Goal: Task Accomplishment & Management: Use online tool/utility

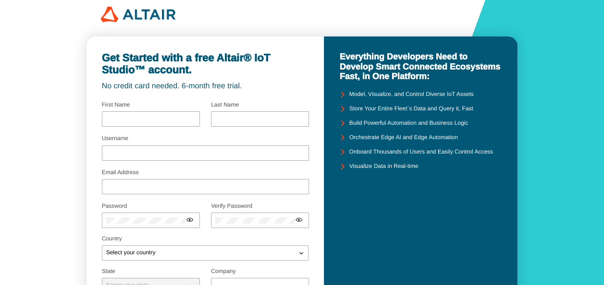
scroll to position [4, 0]
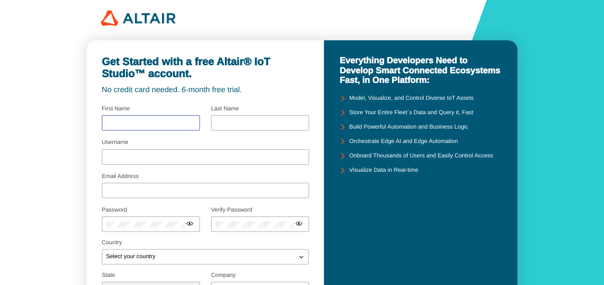
click at [158, 126] on input "text" at bounding box center [150, 123] width 89 height 7
type input "Achmad"
type input "Sehan"
type input "dosen02755@unpam.ac.id"
click at [154, 147] on div "Username" at bounding box center [205, 153] width 207 height 26
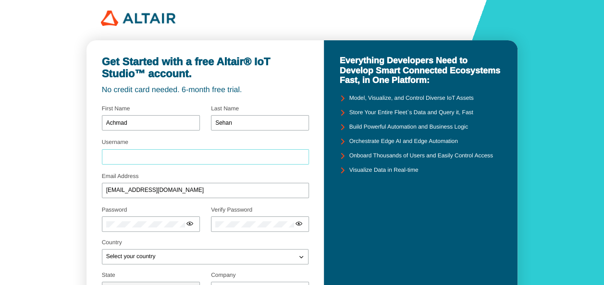
click at [153, 158] on input "Username" at bounding box center [205, 157] width 199 height 7
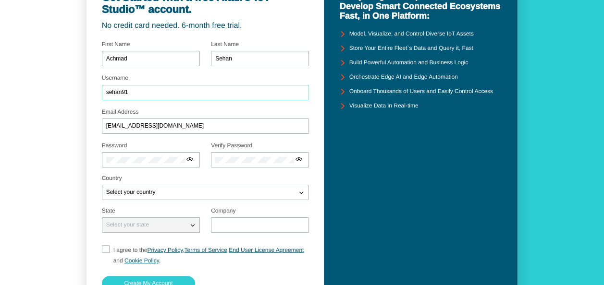
scroll to position [79, 0]
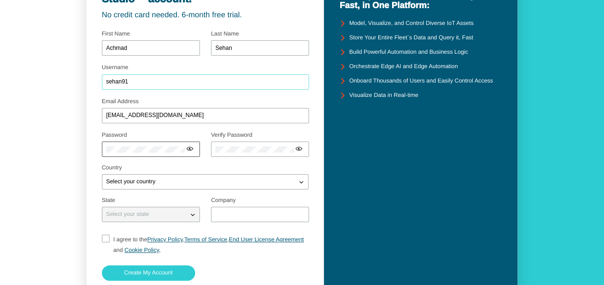
type input "sehan91"
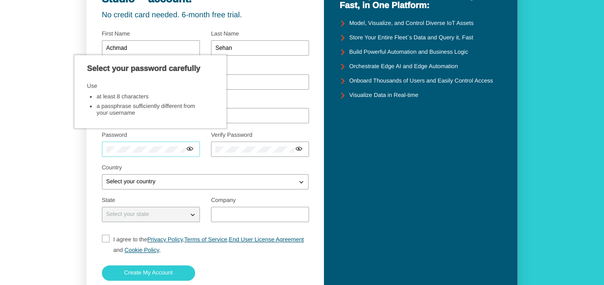
scroll to position [0, 0]
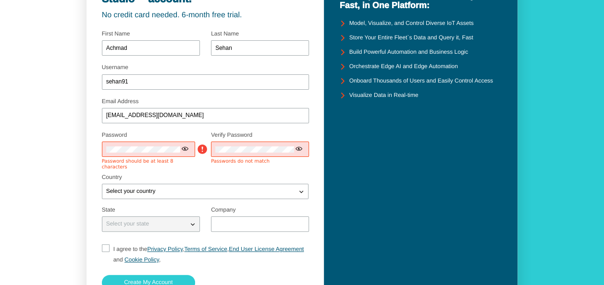
click at [139, 144] on div at bounding box center [148, 149] width 93 height 15
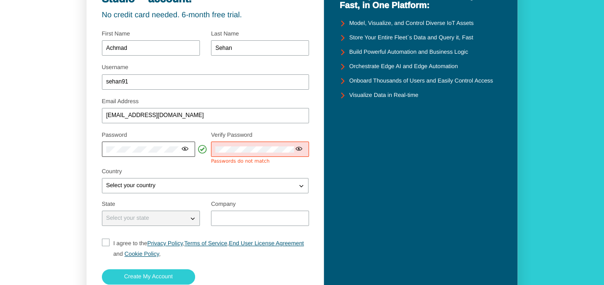
click at [184, 150] on iron-icon at bounding box center [185, 149] width 8 height 8
click at [96, 164] on div "Get Started with a free Altair® IoT Studio™ account. No credit card needed. 6-m…" at bounding box center [205, 146] width 238 height 362
click at [244, 155] on div at bounding box center [260, 149] width 98 height 15
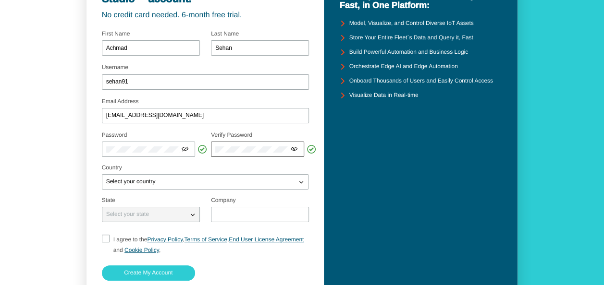
click at [293, 152] on iron-icon at bounding box center [294, 149] width 8 height 8
click at [173, 182] on div "Select your country" at bounding box center [199, 182] width 194 height 10
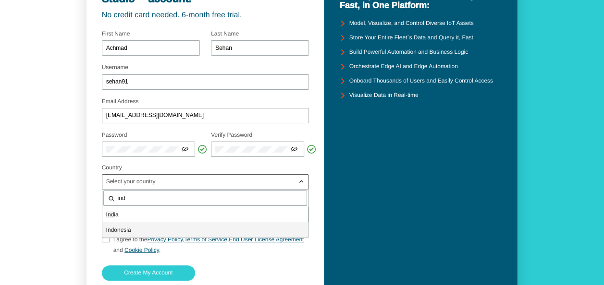
type input "ind"
click at [131, 230] on span "Ind onesia" at bounding box center [118, 230] width 25 height 7
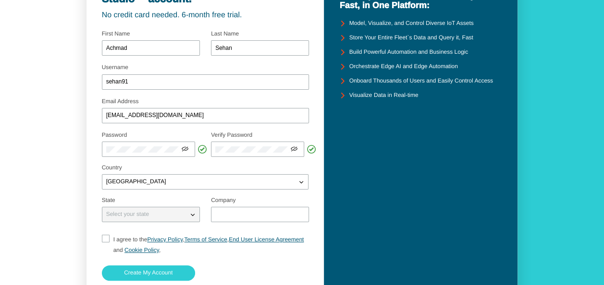
scroll to position [122, 0]
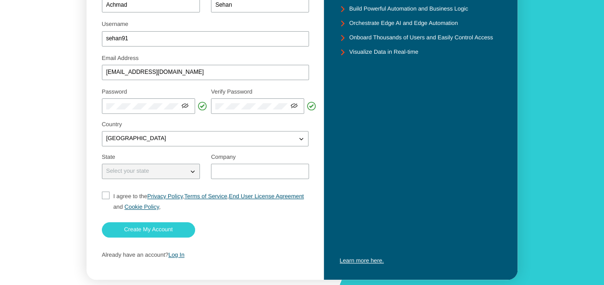
click at [183, 175] on div "Select your state" at bounding box center [144, 172] width 85 height 10
click at [226, 174] on input "text" at bounding box center [259, 171] width 89 height 7
type input "Universitas Pamulang"
click at [109, 194] on label "I agree to the Privacy Policy , Terms of Service , End User License Agreement a…" at bounding box center [205, 201] width 207 height 21
click at [106, 197] on input "I agree to the Privacy Policy , Terms of Service , End User License Agreement a…" at bounding box center [105, 202] width 6 height 21
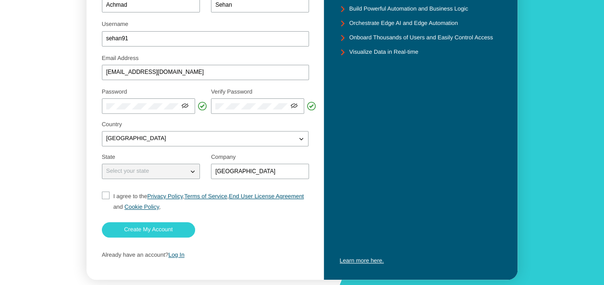
checkbox input "true"
click at [0, 0] on slot "Create My Account" at bounding box center [0, 0] width 0 height 0
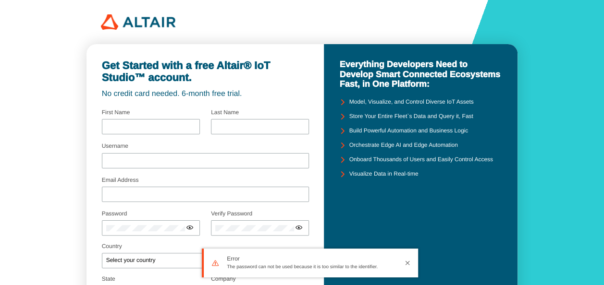
type input "Achmad"
type input "Sehan"
type input "sehan91"
type input "dosen02755@unpam.ac.id"
type input "Universitas Pamulang"
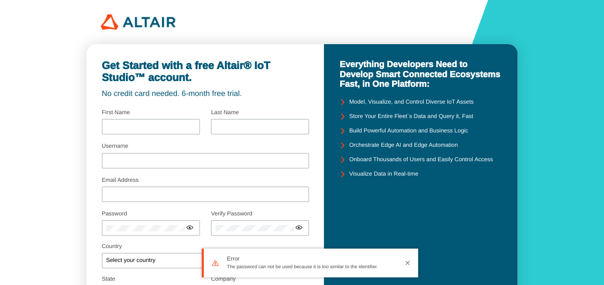
checkbox input "true"
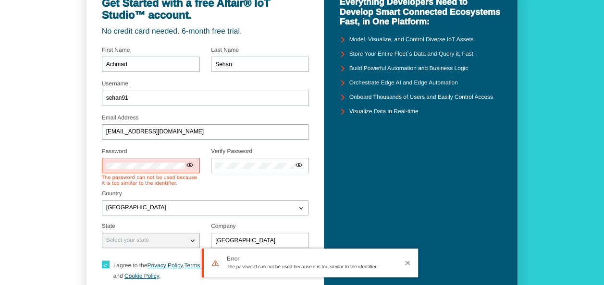
scroll to position [66, 0]
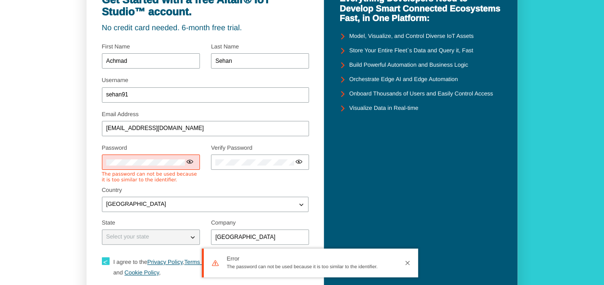
click at [188, 163] on iron-icon at bounding box center [190, 162] width 8 height 8
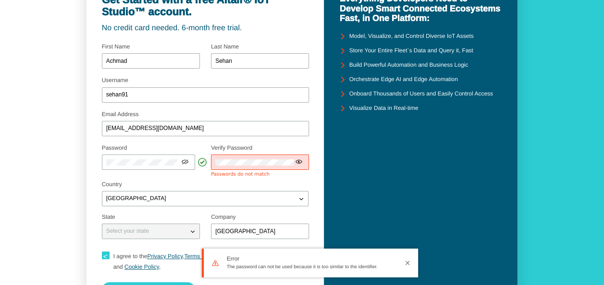
click at [301, 165] on iron-icon at bounding box center [299, 162] width 8 height 8
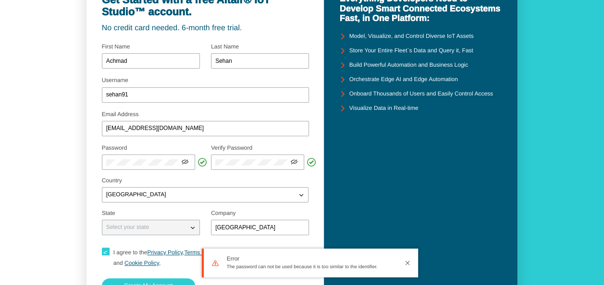
click at [171, 189] on div "Country Indonesia Afghanistan Albania Algeria American Samoa Andora Angola" at bounding box center [205, 190] width 207 height 25
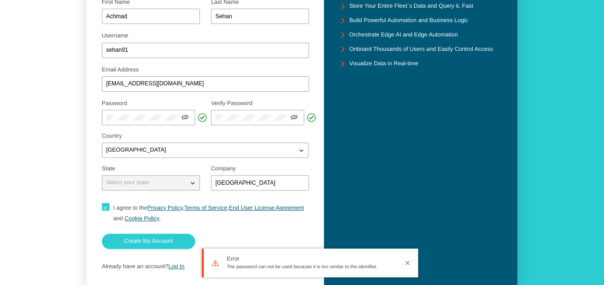
scroll to position [140, 0]
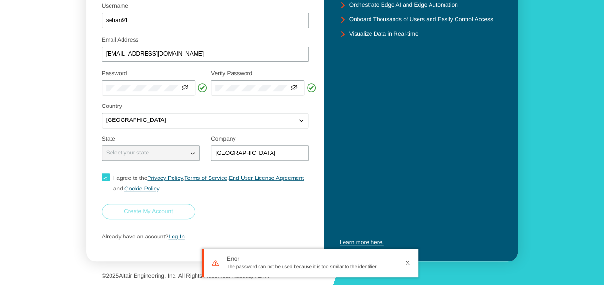
click at [0, 0] on slot "Create My Account" at bounding box center [0, 0] width 0 height 0
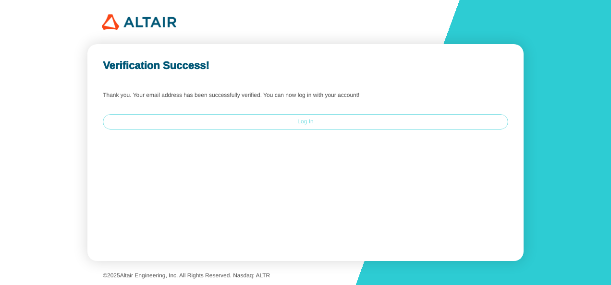
click at [0, 0] on slot "Log In" at bounding box center [0, 0] width 0 height 0
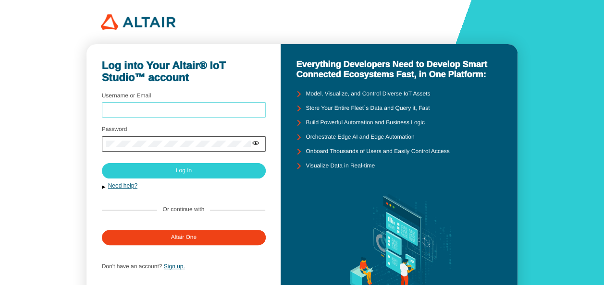
type input "sehan91"
click at [255, 143] on iron-icon at bounding box center [256, 143] width 8 height 8
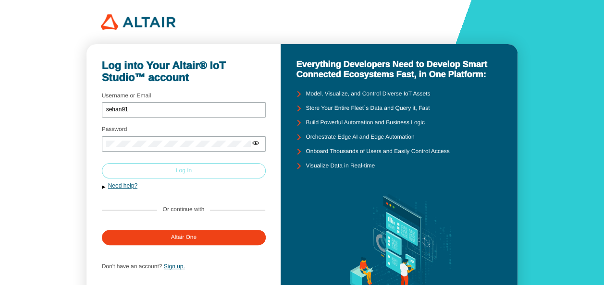
click at [206, 170] on paper-button "Log In" at bounding box center [184, 170] width 164 height 15
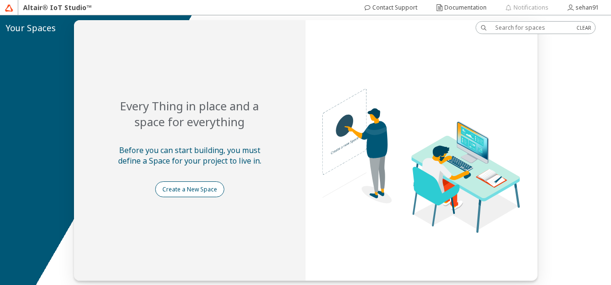
click at [0, 0] on slot "Create a New Space" at bounding box center [0, 0] width 0 height 0
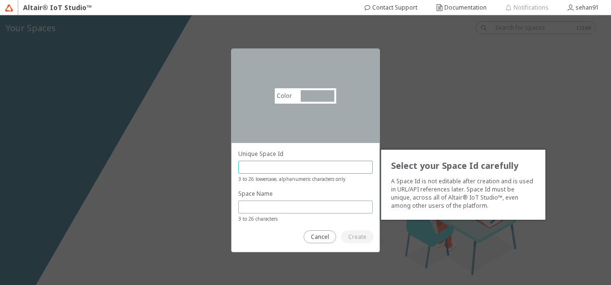
click at [318, 169] on input "text" at bounding box center [305, 167] width 126 height 8
type input "jjjj"
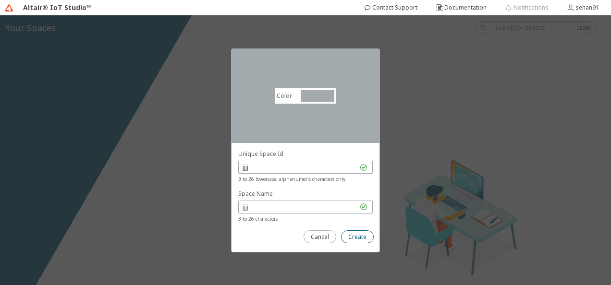
click at [0, 0] on slot "Create" at bounding box center [0, 0] width 0 height 0
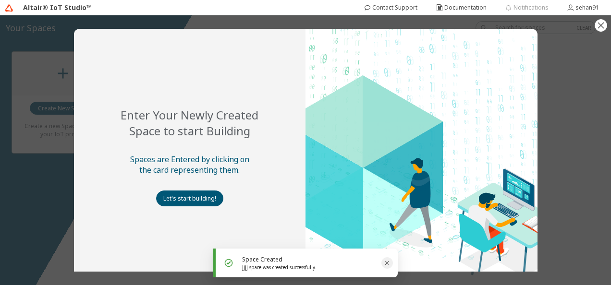
click at [387, 264] on icon "Close" at bounding box center [387, 263] width 8 height 8
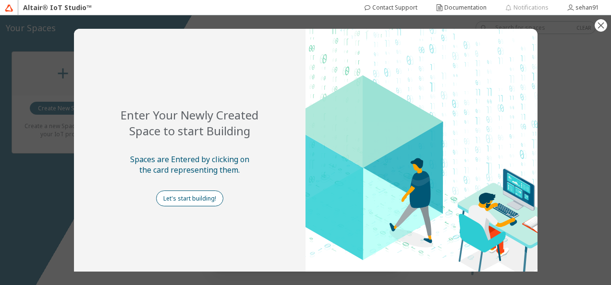
click at [0, 0] on slot "Let's start building!" at bounding box center [0, 0] width 0 height 0
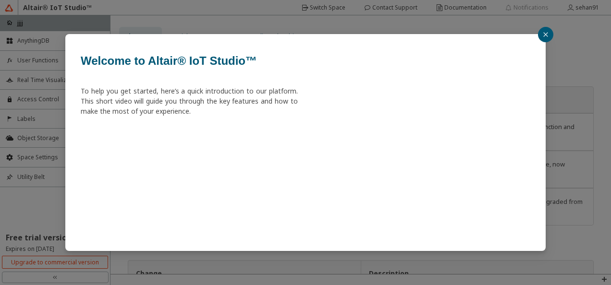
click at [542, 36] on button "button" at bounding box center [545, 34] width 15 height 15
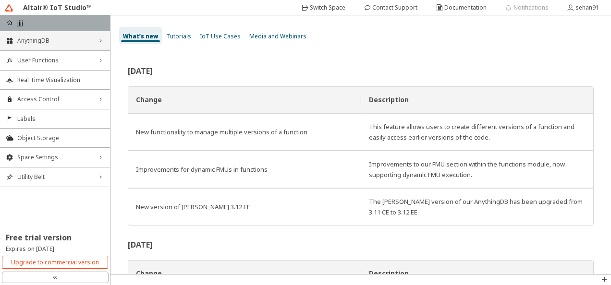
click at [92, 48] on div "AnythingDB right_chevron" at bounding box center [55, 40] width 110 height 19
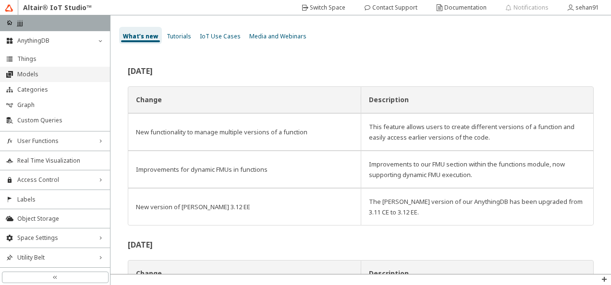
click at [35, 75] on span "Models" at bounding box center [60, 75] width 87 height 8
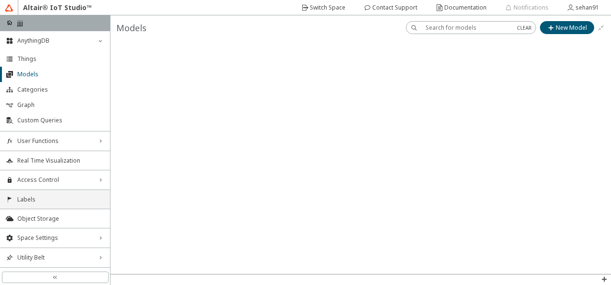
click at [58, 206] on li "Labels" at bounding box center [55, 199] width 110 height 19
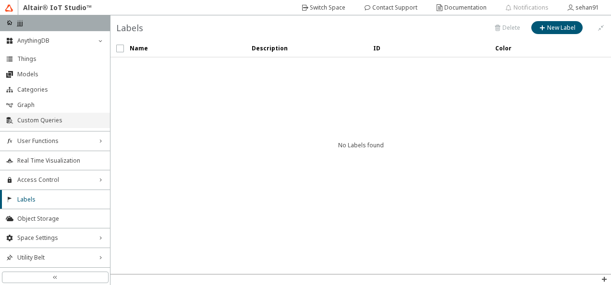
click at [28, 121] on span "Custom Queries" at bounding box center [60, 121] width 87 height 8
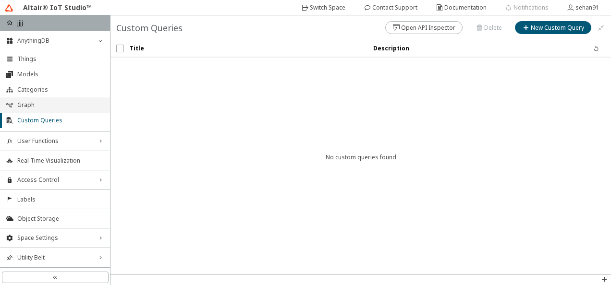
click at [21, 106] on span "Graph" at bounding box center [60, 105] width 87 height 8
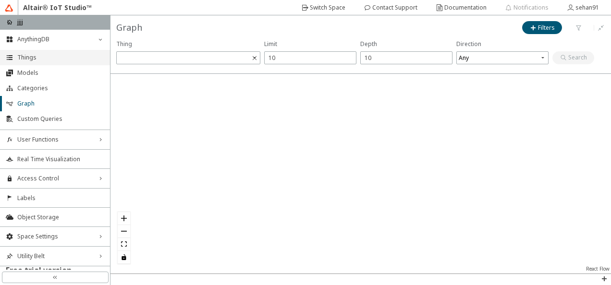
click at [26, 51] on li "Things" at bounding box center [55, 57] width 110 height 15
